Goal: Find specific page/section: Find specific page/section

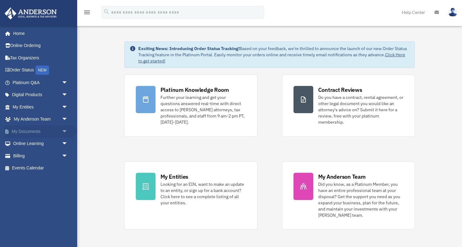
click at [67, 130] on span "arrow_drop_down" at bounding box center [68, 131] width 12 height 13
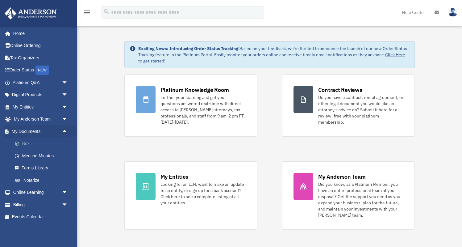
click at [31, 142] on link "Box" at bounding box center [43, 143] width 69 height 12
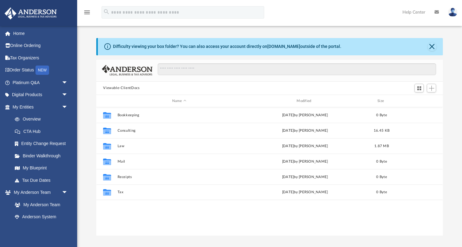
scroll to position [140, 346]
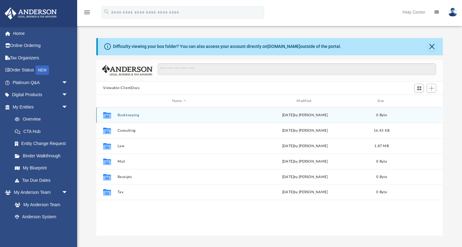
click at [107, 114] on icon "grid" at bounding box center [107, 116] width 8 height 5
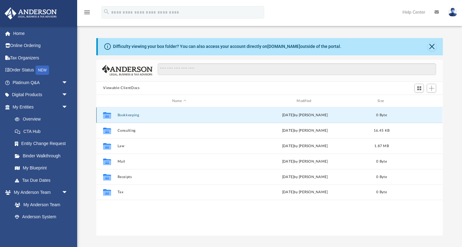
click at [107, 114] on icon "grid" at bounding box center [107, 116] width 8 height 5
click at [111, 116] on icon "grid" at bounding box center [107, 116] width 8 height 5
click at [131, 118] on div "Collaborated Folder Bookkeeping Mon Apr 21 2025 by Charles Rogler 0 Byte" at bounding box center [269, 114] width 346 height 15
click at [108, 118] on icon "grid" at bounding box center [107, 116] width 8 height 5
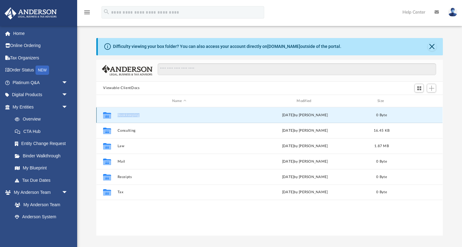
click at [108, 118] on icon "grid" at bounding box center [107, 116] width 8 height 5
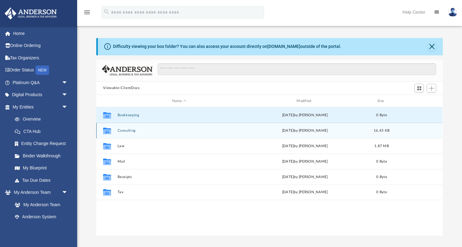
click at [108, 131] on icon "grid" at bounding box center [107, 131] width 8 height 5
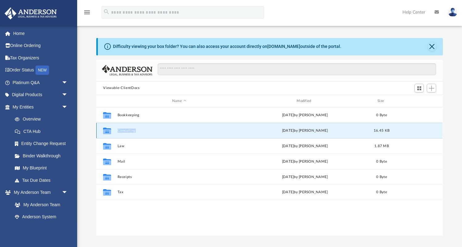
click at [108, 131] on icon "grid" at bounding box center [107, 131] width 8 height 5
click at [134, 132] on div "Collaborated Folder Consulting Wed Jun 11 2025 by Natalie Brown 16.45 KB" at bounding box center [269, 130] width 346 height 15
click at [164, 133] on div "Collaborated Folder Consulting Wed Jun 11 2025 by Natalie Brown 16.45 KB" at bounding box center [269, 130] width 346 height 15
click at [108, 130] on icon "grid" at bounding box center [107, 131] width 8 height 5
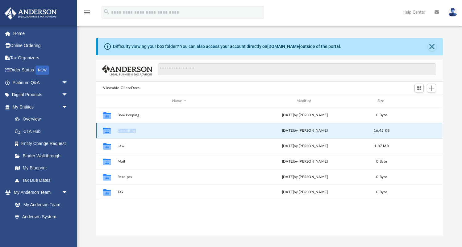
click at [108, 130] on icon "grid" at bounding box center [107, 131] width 8 height 5
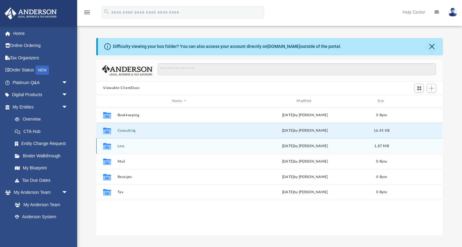
click at [109, 148] on icon "grid" at bounding box center [107, 146] width 8 height 5
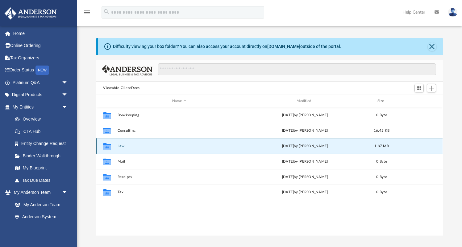
click at [109, 148] on icon "grid" at bounding box center [107, 146] width 8 height 5
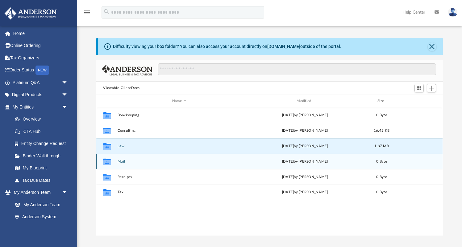
click at [109, 159] on icon "grid" at bounding box center [107, 161] width 8 height 6
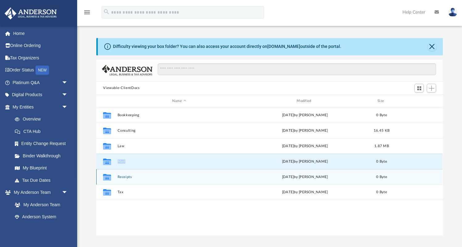
click at [108, 172] on icon "Collaborated Folder" at bounding box center [107, 177] width 10 height 10
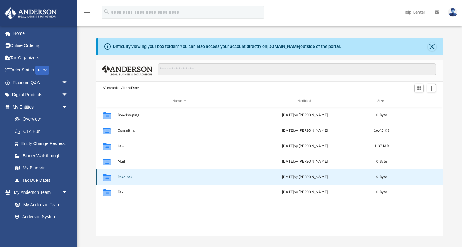
click at [108, 173] on icon "Collaborated Folder" at bounding box center [107, 177] width 10 height 10
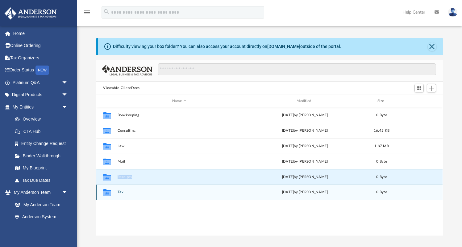
click at [108, 192] on icon "grid" at bounding box center [107, 192] width 8 height 6
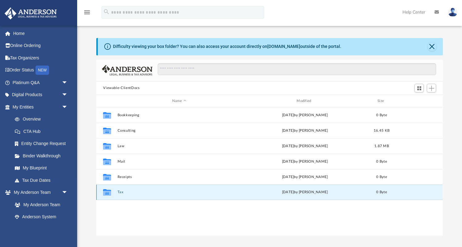
click at [108, 192] on icon "grid" at bounding box center [107, 192] width 8 height 6
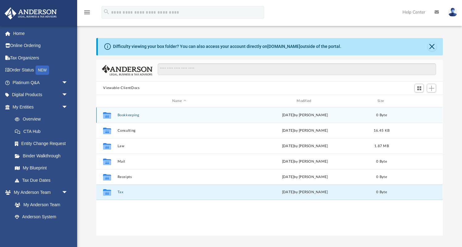
click at [107, 111] on icon "Collaborated Folder" at bounding box center [107, 115] width 10 height 10
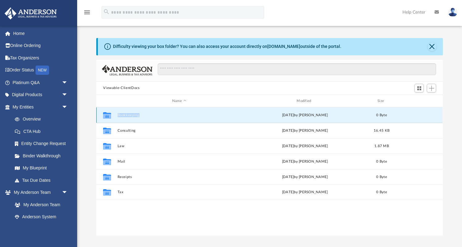
click at [107, 111] on icon "Collaborated Folder" at bounding box center [107, 115] width 10 height 10
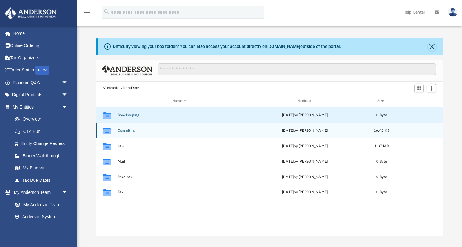
click at [109, 130] on icon "grid" at bounding box center [107, 131] width 8 height 5
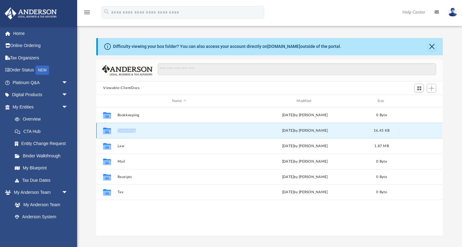
click at [109, 130] on icon "grid" at bounding box center [107, 131] width 8 height 5
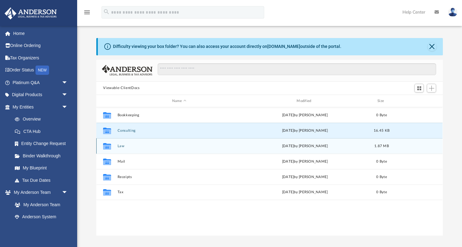
click at [109, 145] on icon "grid" at bounding box center [107, 146] width 8 height 5
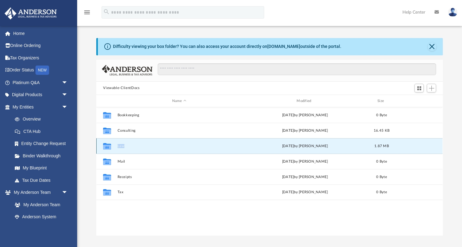
click at [109, 145] on icon "grid" at bounding box center [107, 146] width 8 height 5
click at [37, 169] on link "My Blueprint" at bounding box center [43, 168] width 69 height 12
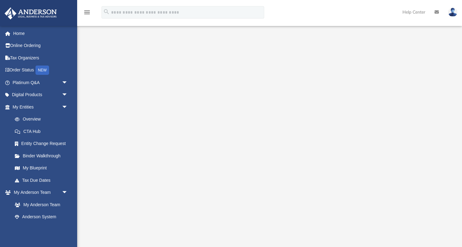
scroll to position [19, 0]
